Goal: Transaction & Acquisition: Book appointment/travel/reservation

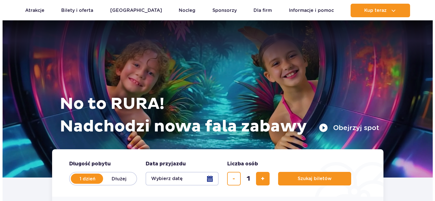
scroll to position [70, 0]
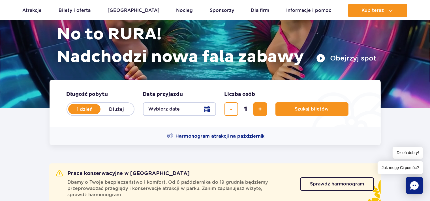
click at [116, 108] on label "Dłużej" at bounding box center [117, 109] width 32 height 12
click at [107, 114] on input "Dłużej" at bounding box center [104, 114] width 6 height 1
radio input "false"
radio input "true"
click at [171, 106] on button "Wybierz datę" at bounding box center [179, 110] width 73 height 14
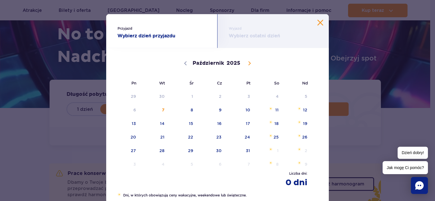
click at [304, 109] on span "12" at bounding box center [297, 110] width 29 height 13
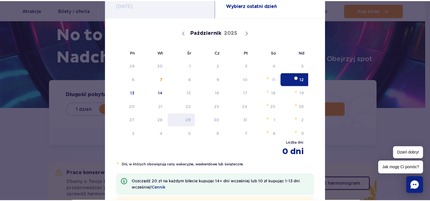
scroll to position [0, 0]
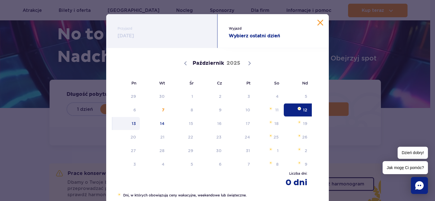
click at [133, 125] on span "13" at bounding box center [126, 123] width 29 height 13
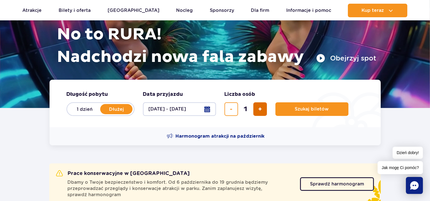
click at [263, 107] on button "dodaj bilet" at bounding box center [261, 110] width 14 height 14
type input "3"
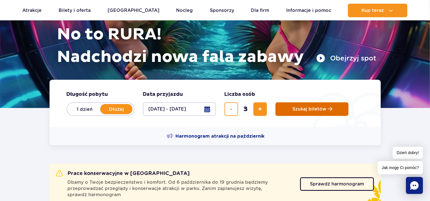
click at [301, 112] on button "Szukaj biletów" at bounding box center [312, 110] width 73 height 14
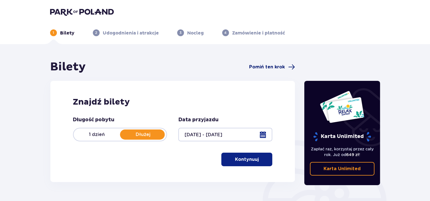
click at [277, 67] on span "Pomiń ten krok" at bounding box center [267, 67] width 36 height 6
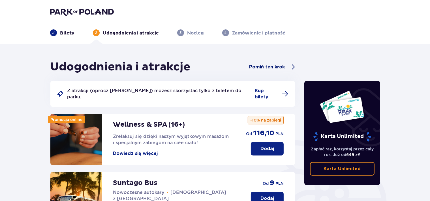
click at [274, 65] on span "Pomiń ten krok" at bounding box center [267, 67] width 36 height 6
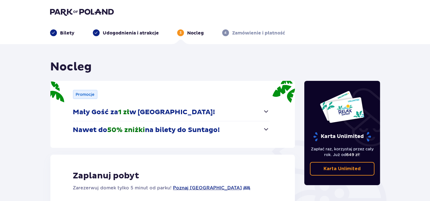
click at [172, 111] on p "Mały Gość za 1 zł w Suntago Village!" at bounding box center [144, 112] width 142 height 9
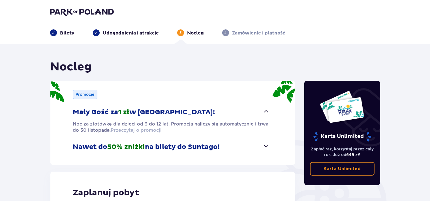
click at [126, 129] on span "Przeczytaj o promocji" at bounding box center [136, 131] width 51 height 6
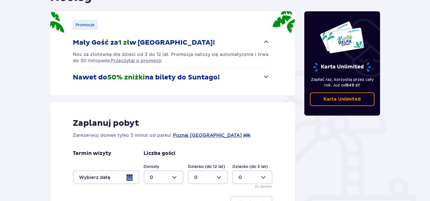
scroll to position [128, 0]
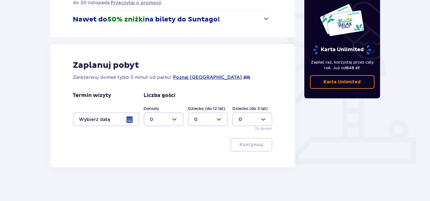
click at [118, 121] on div at bounding box center [106, 120] width 66 height 14
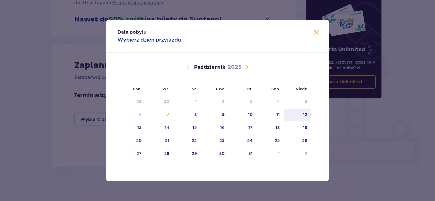
click at [309, 113] on div "12" at bounding box center [297, 115] width 27 height 12
click at [143, 128] on div "13" at bounding box center [132, 128] width 28 height 12
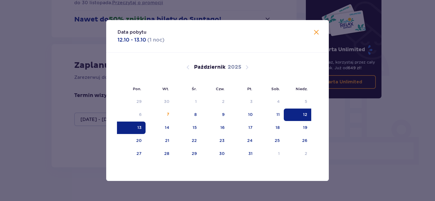
type input "12.10.25 - 13.10.25"
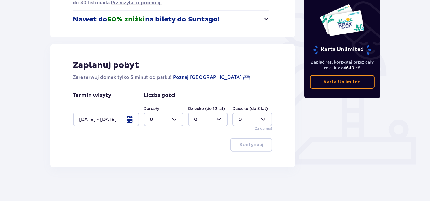
click at [166, 121] on div at bounding box center [164, 120] width 40 height 14
click at [154, 161] on div "2" at bounding box center [163, 161] width 27 height 6
type input "2"
click at [210, 120] on div at bounding box center [208, 120] width 40 height 14
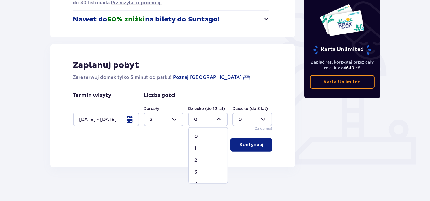
click at [198, 149] on div "1" at bounding box center [208, 149] width 27 height 6
type input "1"
click at [243, 145] on p "Kontynuuj" at bounding box center [252, 145] width 24 height 6
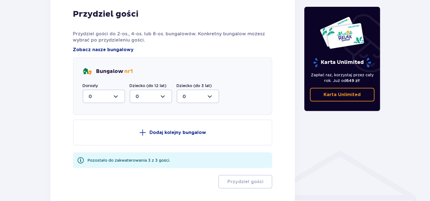
scroll to position [276, 0]
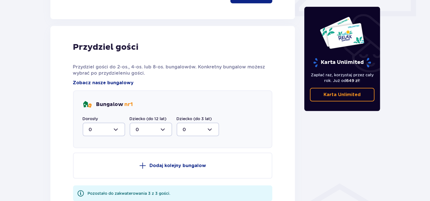
click at [103, 131] on div at bounding box center [104, 130] width 43 height 14
click at [92, 169] on div "2" at bounding box center [104, 171] width 30 height 6
type input "2"
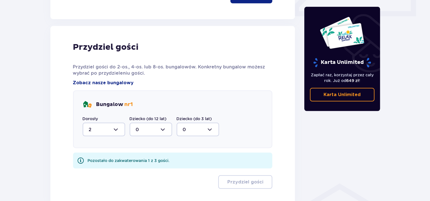
click at [148, 131] on div at bounding box center [151, 130] width 43 height 14
click at [142, 160] on div "1" at bounding box center [151, 159] width 30 height 6
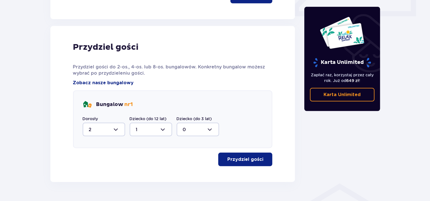
type input "1"
click at [235, 158] on p "Przydziel gości" at bounding box center [246, 160] width 36 height 6
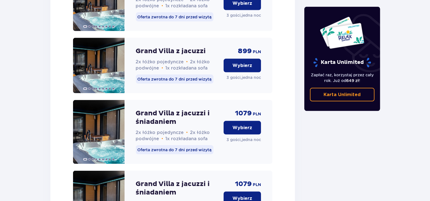
scroll to position [866, 0]
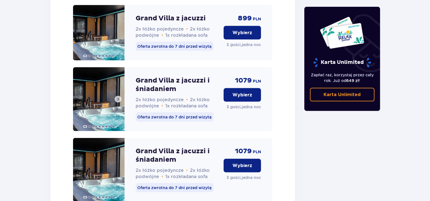
click at [88, 119] on img at bounding box center [99, 99] width 52 height 64
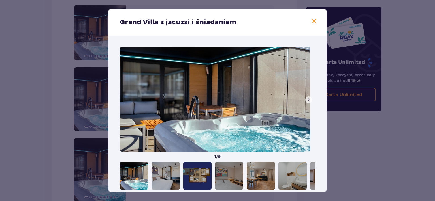
click at [307, 98] on span at bounding box center [309, 100] width 5 height 5
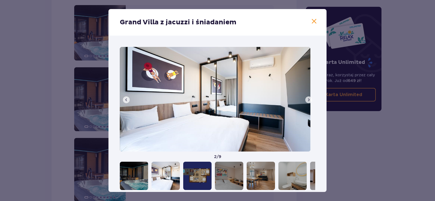
click at [307, 98] on span at bounding box center [309, 100] width 5 height 5
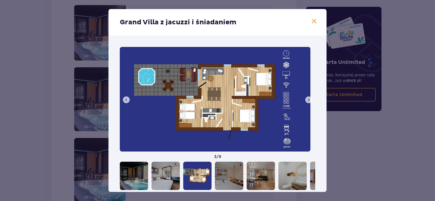
click at [307, 98] on span at bounding box center [309, 100] width 5 height 5
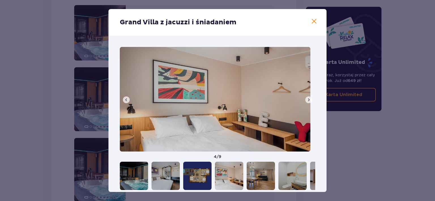
click at [307, 98] on span at bounding box center [309, 100] width 5 height 5
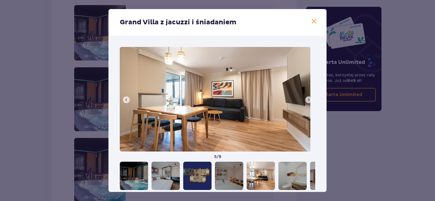
click at [307, 98] on span at bounding box center [309, 100] width 5 height 5
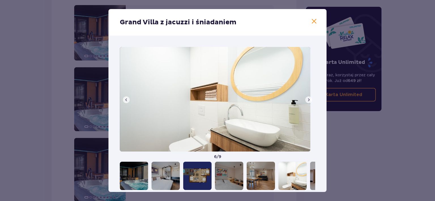
click at [307, 98] on span at bounding box center [309, 100] width 5 height 5
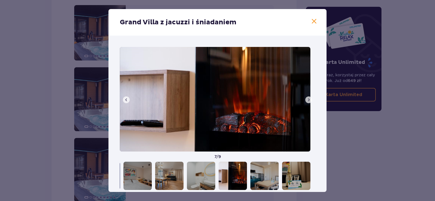
click at [307, 98] on span at bounding box center [309, 100] width 5 height 5
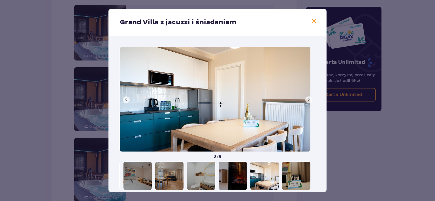
click at [307, 98] on span at bounding box center [309, 100] width 5 height 5
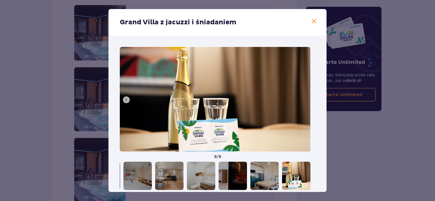
click at [304, 98] on img at bounding box center [215, 99] width 191 height 105
click at [311, 20] on span at bounding box center [314, 21] width 7 height 7
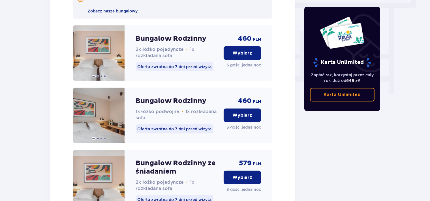
scroll to position [587, 0]
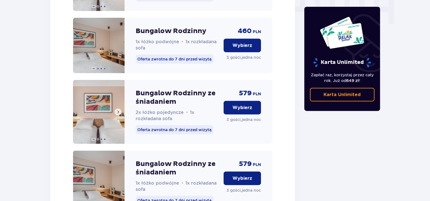
click at [108, 125] on img at bounding box center [99, 112] width 52 height 64
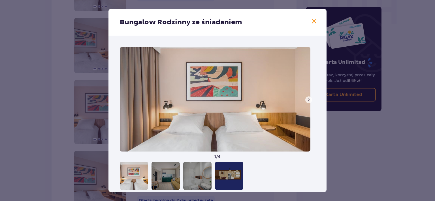
click at [307, 99] on span at bounding box center [309, 100] width 5 height 5
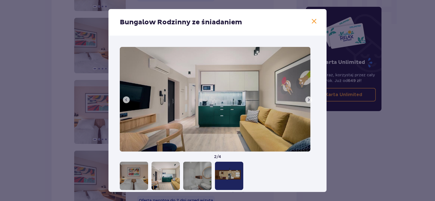
click at [307, 99] on span at bounding box center [309, 100] width 5 height 5
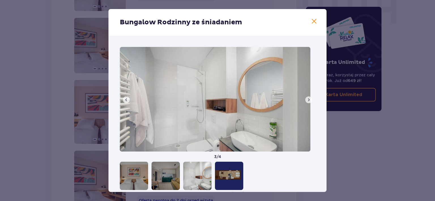
click at [307, 99] on span at bounding box center [309, 100] width 5 height 5
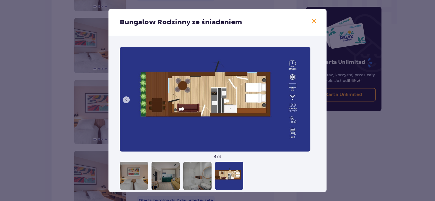
click at [312, 20] on span at bounding box center [314, 21] width 7 height 7
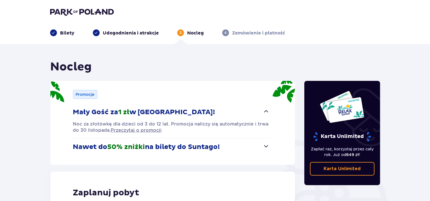
click at [267, 148] on span "button" at bounding box center [266, 146] width 7 height 7
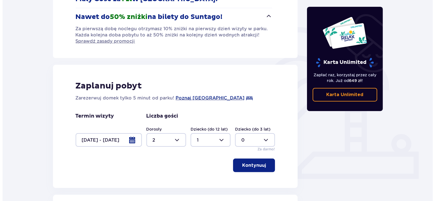
scroll to position [139, 0]
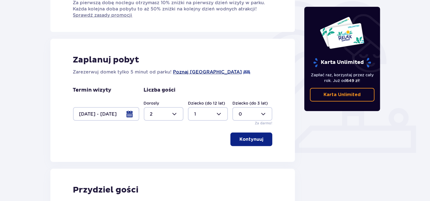
click at [194, 70] on span "Poznaj Suntago Village" at bounding box center [207, 72] width 69 height 7
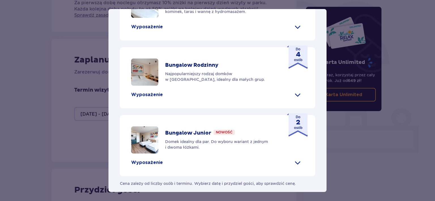
scroll to position [216, 0]
click at [295, 31] on span at bounding box center [297, 26] width 9 height 9
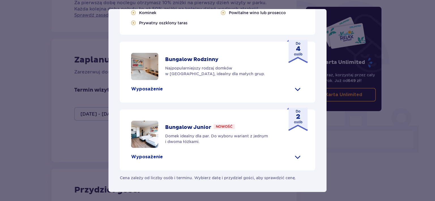
scroll to position [368, 0]
click at [293, 94] on span at bounding box center [297, 89] width 9 height 9
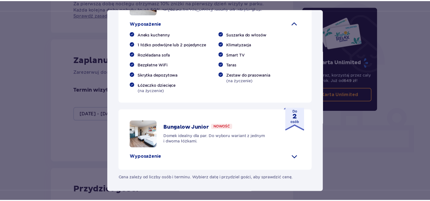
scroll to position [444, 0]
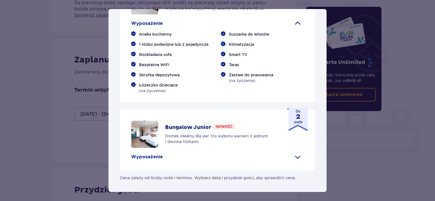
click at [344, 124] on div "Suntago Village Suntago Village to idealne miejsce dla fanów dobrej zabawy i tr…" at bounding box center [217, 100] width 435 height 201
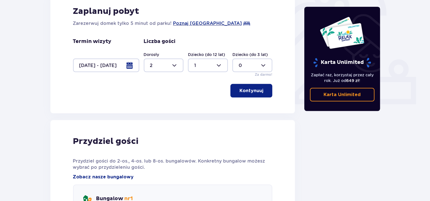
scroll to position [209, 0]
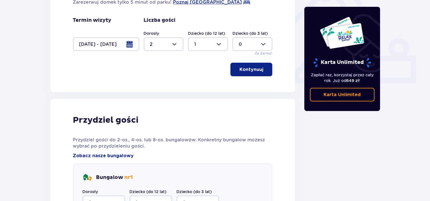
click at [253, 71] on p "Kontynuuj" at bounding box center [252, 70] width 24 height 6
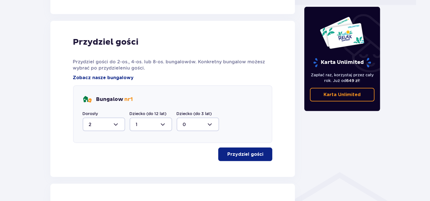
scroll to position [301, 0]
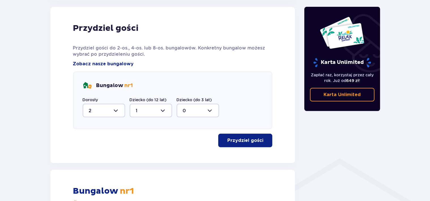
click at [235, 141] on p "Przydziel gości" at bounding box center [246, 141] width 36 height 6
click at [241, 136] on button "Przydziel gości" at bounding box center [245, 141] width 54 height 14
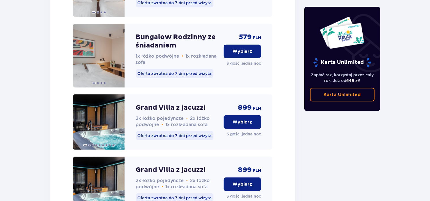
scroll to position [790, 0]
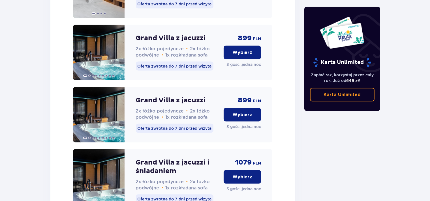
click at [243, 56] on p "Wybierz" at bounding box center [243, 53] width 20 height 6
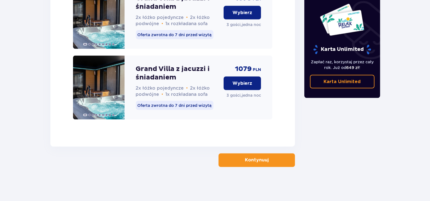
scroll to position [963, 0]
click at [236, 156] on button "Kontynuuj" at bounding box center [257, 161] width 77 height 14
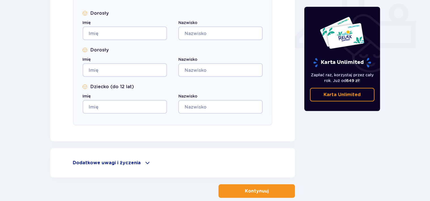
scroll to position [275, 0]
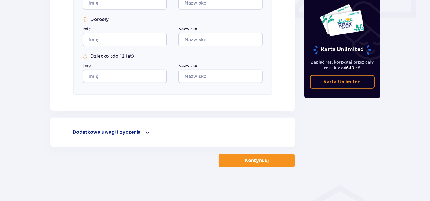
click at [126, 135] on p "Dodatkowe uwagi i życzenia" at bounding box center [107, 132] width 68 height 6
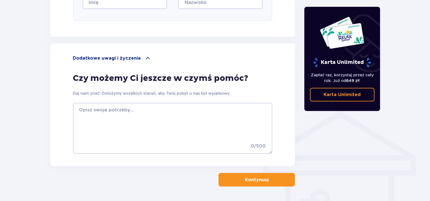
scroll to position [367, 0]
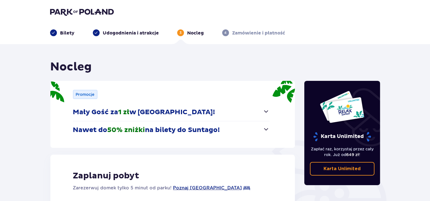
click at [63, 32] on p "Bilety" at bounding box center [67, 33] width 14 height 6
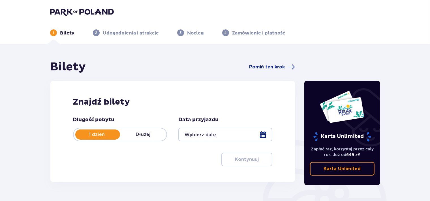
click at [147, 134] on p "Dłużej" at bounding box center [143, 135] width 46 height 6
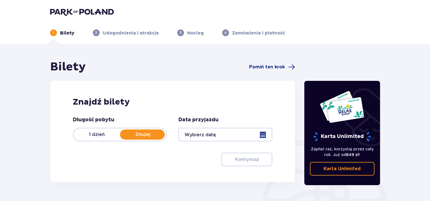
click at [202, 137] on div at bounding box center [226, 135] width 94 height 14
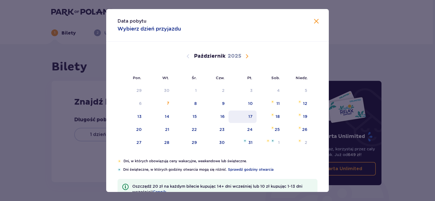
drag, startPoint x: 302, startPoint y: 102, endPoint x: 241, endPoint y: 111, distance: 61.3
click at [303, 102] on div "12" at bounding box center [305, 104] width 4 height 6
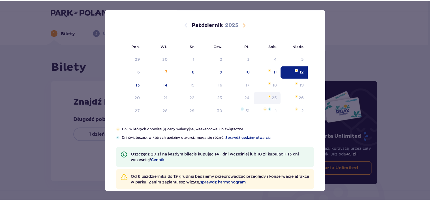
scroll to position [41, 0]
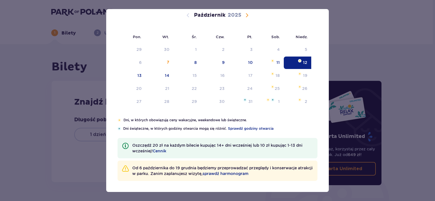
click at [301, 62] on div "12" at bounding box center [297, 63] width 27 height 12
click at [301, 62] on div "Pon. Wt. Śr. Czw. Pt. Sob. Niedz. Wrzesień 2025 1 2 3 4 5 6 7 8 9 10 11 12 13 1…" at bounding box center [217, 59] width 223 height 117
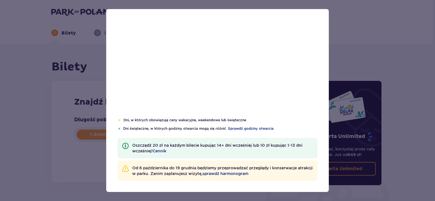
click at [358, 45] on div "Data pobytu 12.10.2025 Pon. Wt. Śr. Czw. Pt. Sob. Niedz. Wrzesień 2025 1 2 3 4 …" at bounding box center [217, 100] width 435 height 201
type input "12.10.25"
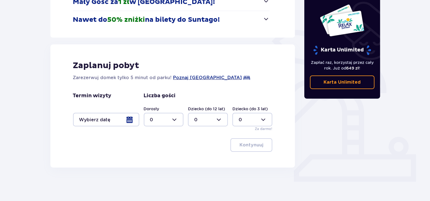
scroll to position [111, 0]
click at [132, 121] on div at bounding box center [106, 120] width 66 height 14
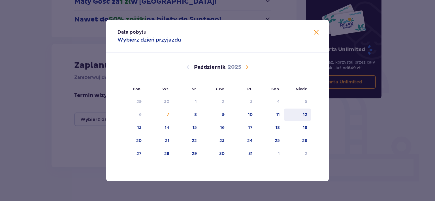
click at [302, 114] on div "12" at bounding box center [297, 115] width 27 height 12
click at [132, 129] on div "13" at bounding box center [132, 128] width 28 height 12
type input "12.10.25 - 13.10.25"
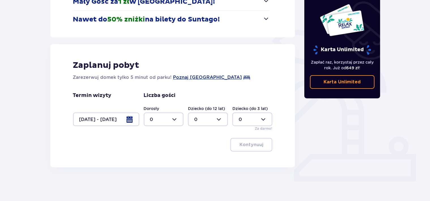
click at [158, 119] on div at bounding box center [164, 120] width 40 height 14
click at [156, 162] on div "2" at bounding box center [163, 161] width 27 height 6
type input "2"
click at [208, 120] on div at bounding box center [208, 120] width 40 height 14
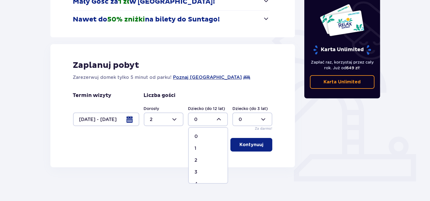
click at [200, 147] on div "1" at bounding box center [208, 149] width 27 height 6
type input "1"
click at [244, 146] on p "Kontynuuj" at bounding box center [252, 145] width 24 height 6
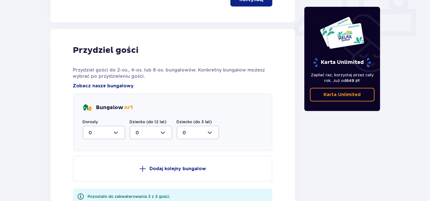
scroll to position [278, 0]
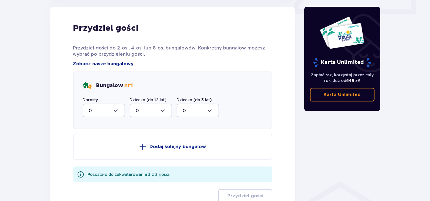
click at [114, 111] on div at bounding box center [104, 111] width 43 height 14
click at [94, 153] on div "2" at bounding box center [104, 152] width 30 height 6
type input "2"
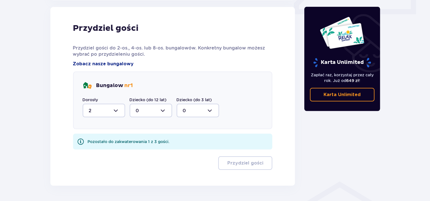
click at [152, 113] on div at bounding box center [151, 111] width 43 height 14
click at [141, 139] on div "1" at bounding box center [151, 140] width 30 height 6
type input "1"
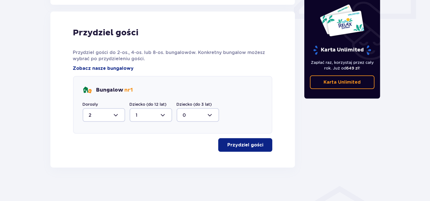
click at [231, 145] on p "Przydziel gości" at bounding box center [246, 145] width 36 height 6
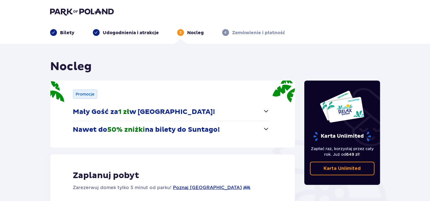
scroll to position [0, 0]
click at [317, 169] on link "Karta Unlimited" at bounding box center [342, 169] width 65 height 14
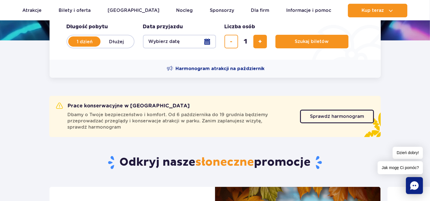
scroll to position [139, 0]
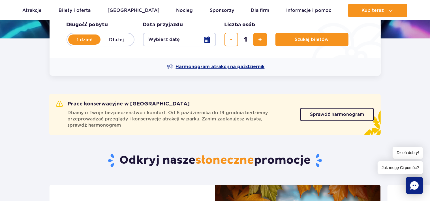
click at [196, 66] on span "Harmonogram atrakcji na październik" at bounding box center [220, 67] width 89 height 6
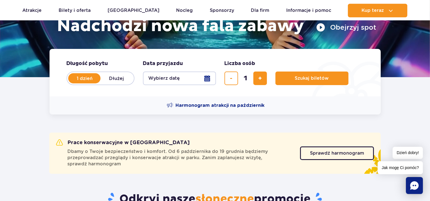
scroll to position [70, 0]
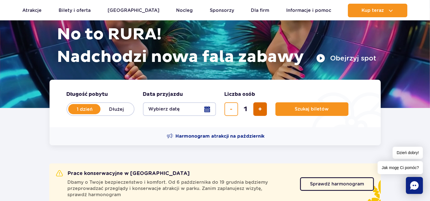
click at [258, 113] on button "dodaj bilet" at bounding box center [261, 110] width 14 height 14
type input "3"
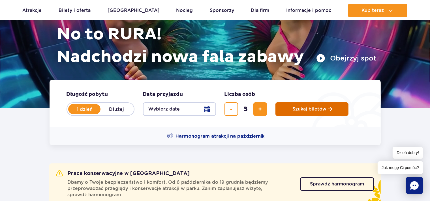
click at [287, 107] on button "Szukaj biletów" at bounding box center [312, 110] width 73 height 14
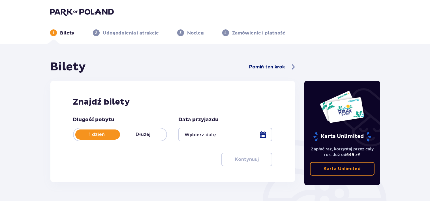
click at [262, 66] on span "Pomiń ten krok" at bounding box center [267, 67] width 36 height 6
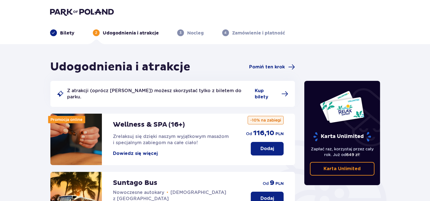
click at [55, 10] on img at bounding box center [82, 12] width 64 height 8
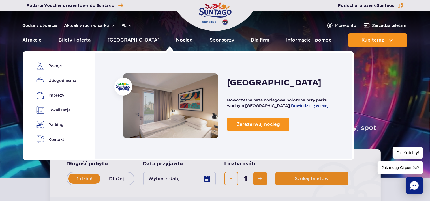
click at [176, 42] on link "Nocleg" at bounding box center [184, 40] width 17 height 14
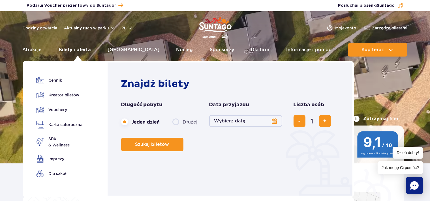
click at [78, 49] on link "Bilety i oferta" at bounding box center [75, 50] width 32 height 14
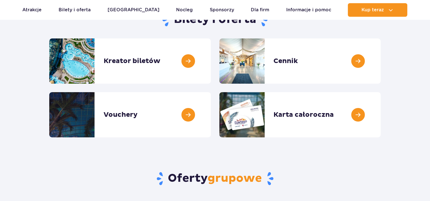
scroll to position [70, 0]
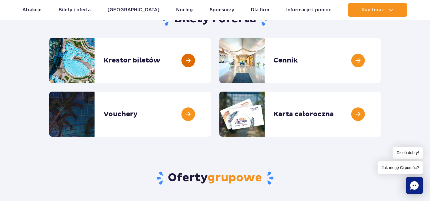
click at [211, 62] on link at bounding box center [211, 60] width 0 height 45
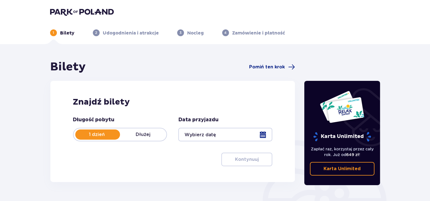
click at [73, 13] on img at bounding box center [82, 12] width 64 height 8
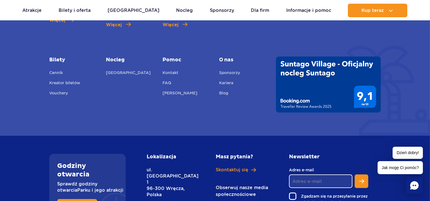
scroll to position [2094, 0]
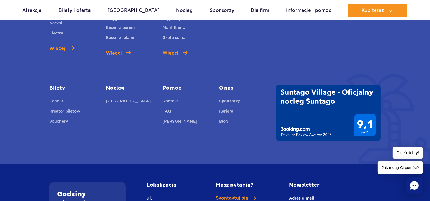
click at [417, 184] on icon "Chat" at bounding box center [415, 186] width 9 height 9
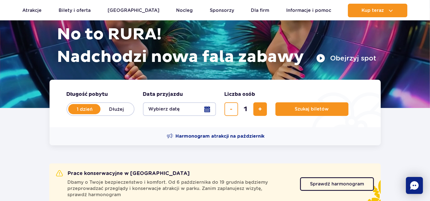
scroll to position [0, 0]
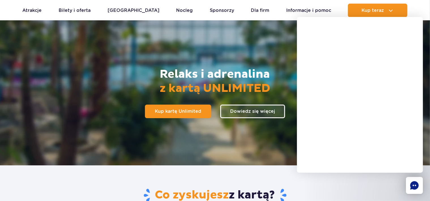
scroll to position [70, 0]
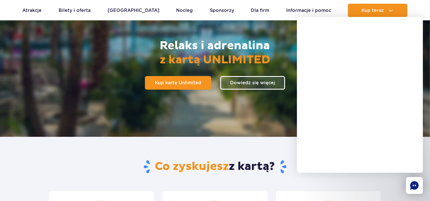
click at [418, 183] on rect "Chat" at bounding box center [414, 185] width 17 height 17
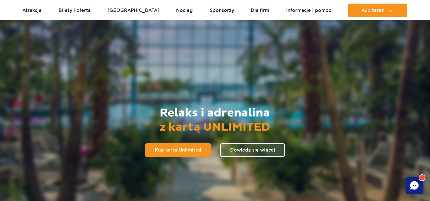
scroll to position [0, 0]
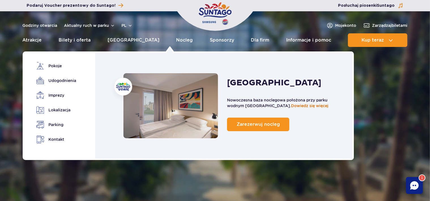
click at [293, 106] on link "Dowiedz się więcej" at bounding box center [309, 106] width 37 height 5
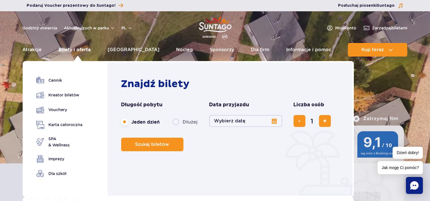
click at [78, 49] on link "Bilety i oferta" at bounding box center [75, 50] width 32 height 14
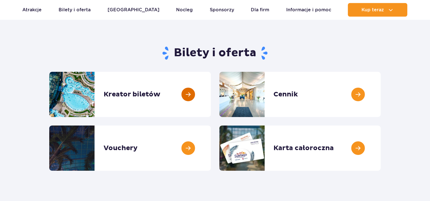
scroll to position [70, 0]
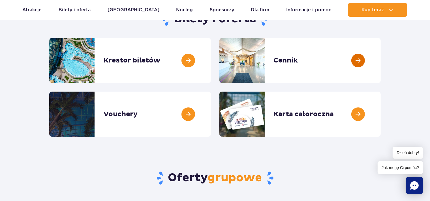
click at [381, 67] on link at bounding box center [381, 60] width 0 height 45
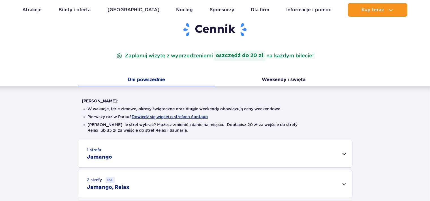
scroll to position [139, 0]
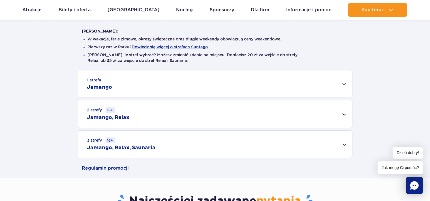
click at [107, 86] on h2 "Jamango" at bounding box center [99, 87] width 25 height 7
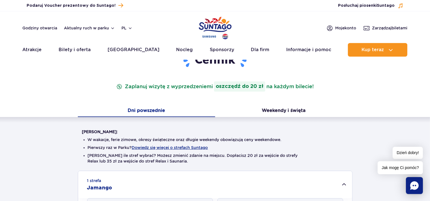
scroll to position [0, 0]
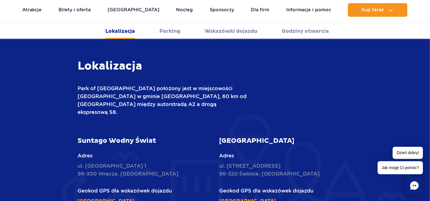
scroll to position [209, 0]
